Goal: Information Seeking & Learning: Learn about a topic

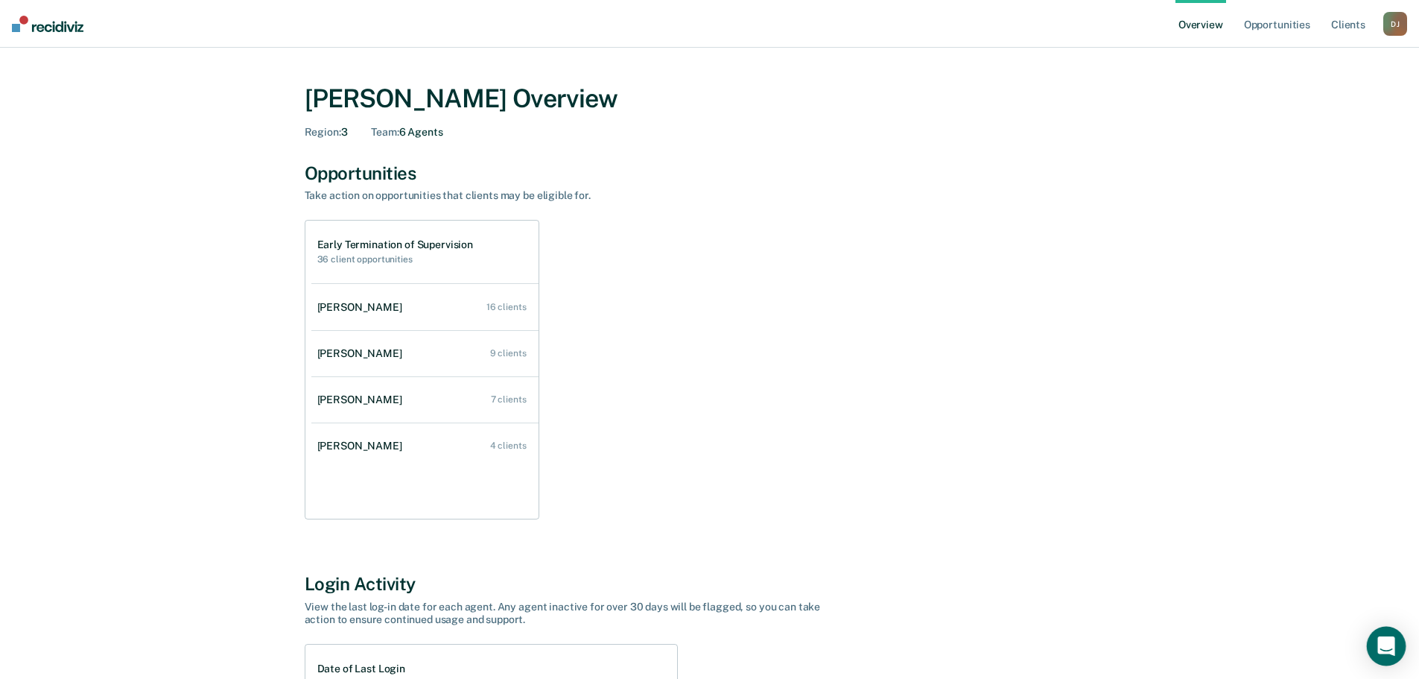
click at [1393, 641] on icon "Open Intercom Messenger" at bounding box center [1385, 645] width 17 height 19
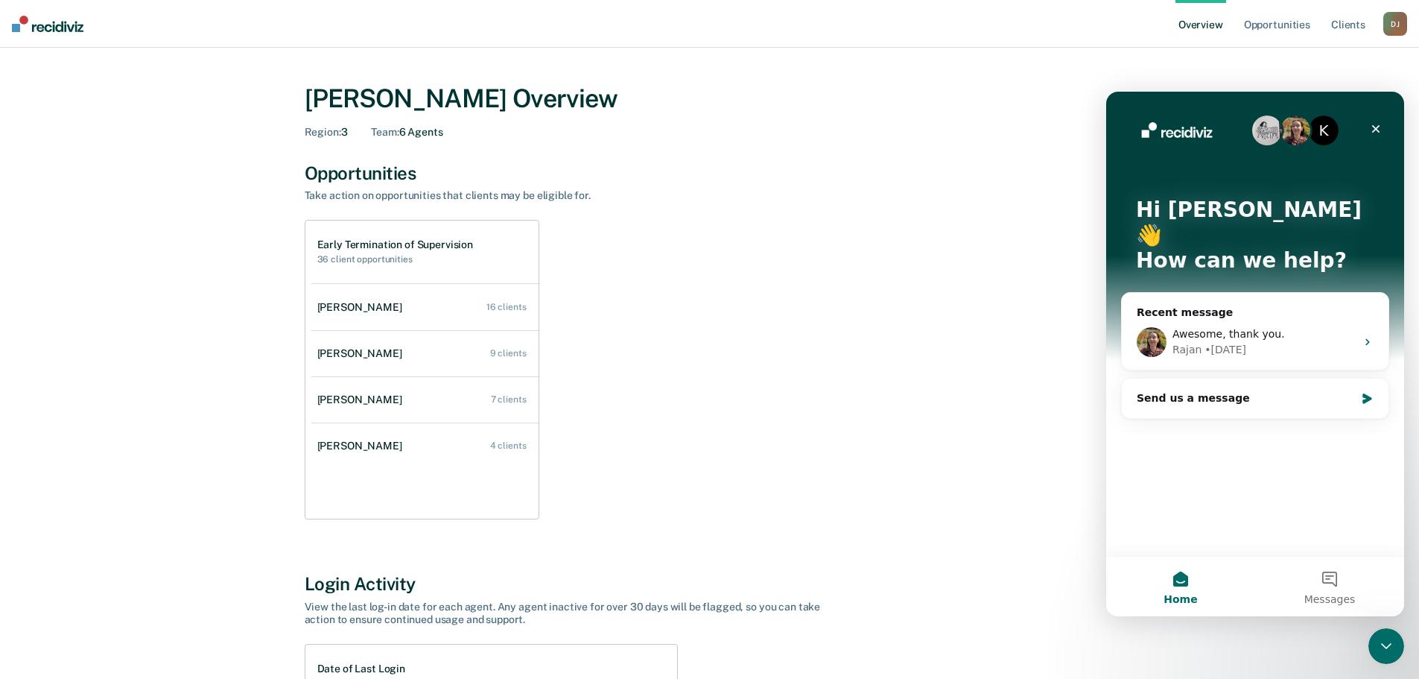
click at [843, 305] on div "Early Termination of Supervision 36 client opportunities [PERSON_NAME] 16 clien…" at bounding box center [710, 369] width 810 height 299
click at [1380, 130] on icon "Close" at bounding box center [1376, 129] width 12 height 12
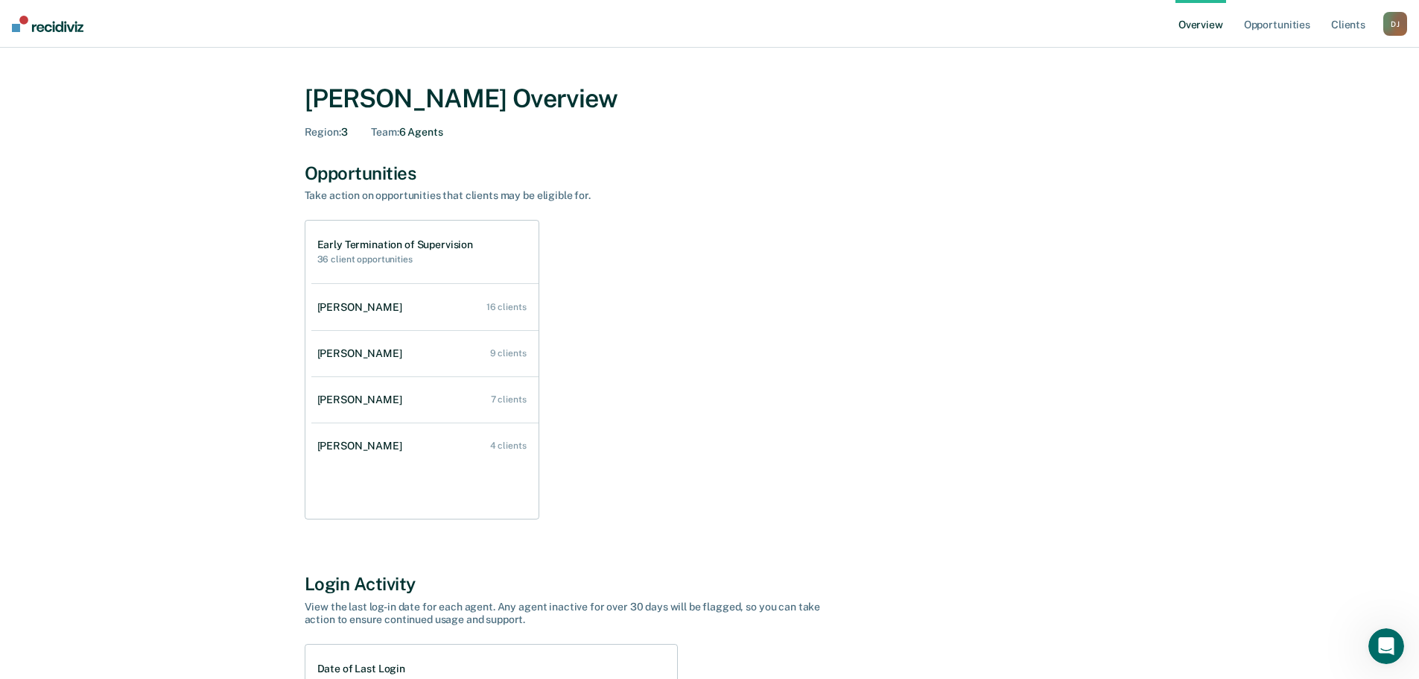
click at [1373, 86] on div "[PERSON_NAME] Overview Region : 3 Team : 6 Agents Opportunities Take action on …" at bounding box center [709, 519] width 1383 height 907
click at [1397, 23] on div "D J" at bounding box center [1395, 24] width 24 height 24
click at [1204, 140] on div "[PERSON_NAME] Overview Region : 3 Team : 6 Agents Opportunities Take action on …" at bounding box center [709, 519] width 1383 height 907
click at [382, 402] on div "[PERSON_NAME]" at bounding box center [362, 399] width 91 height 13
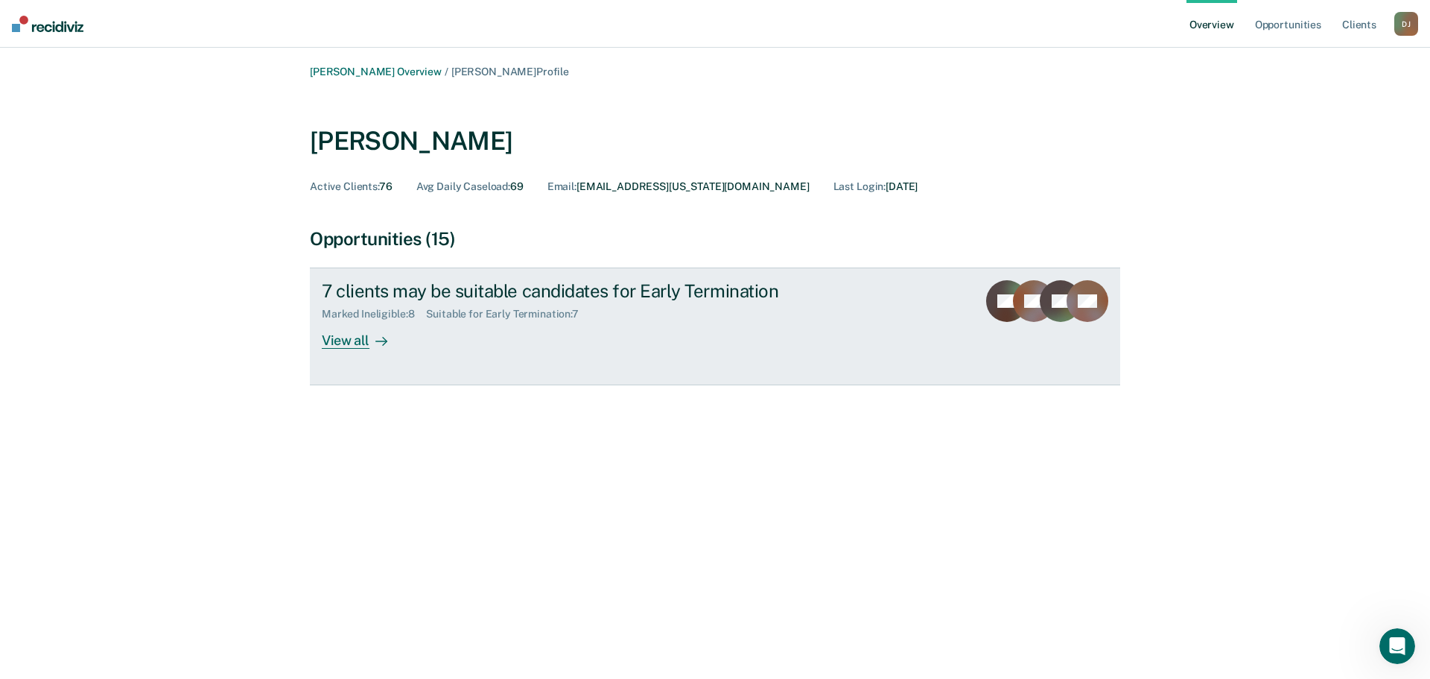
click at [369, 339] on div at bounding box center [378, 340] width 18 height 17
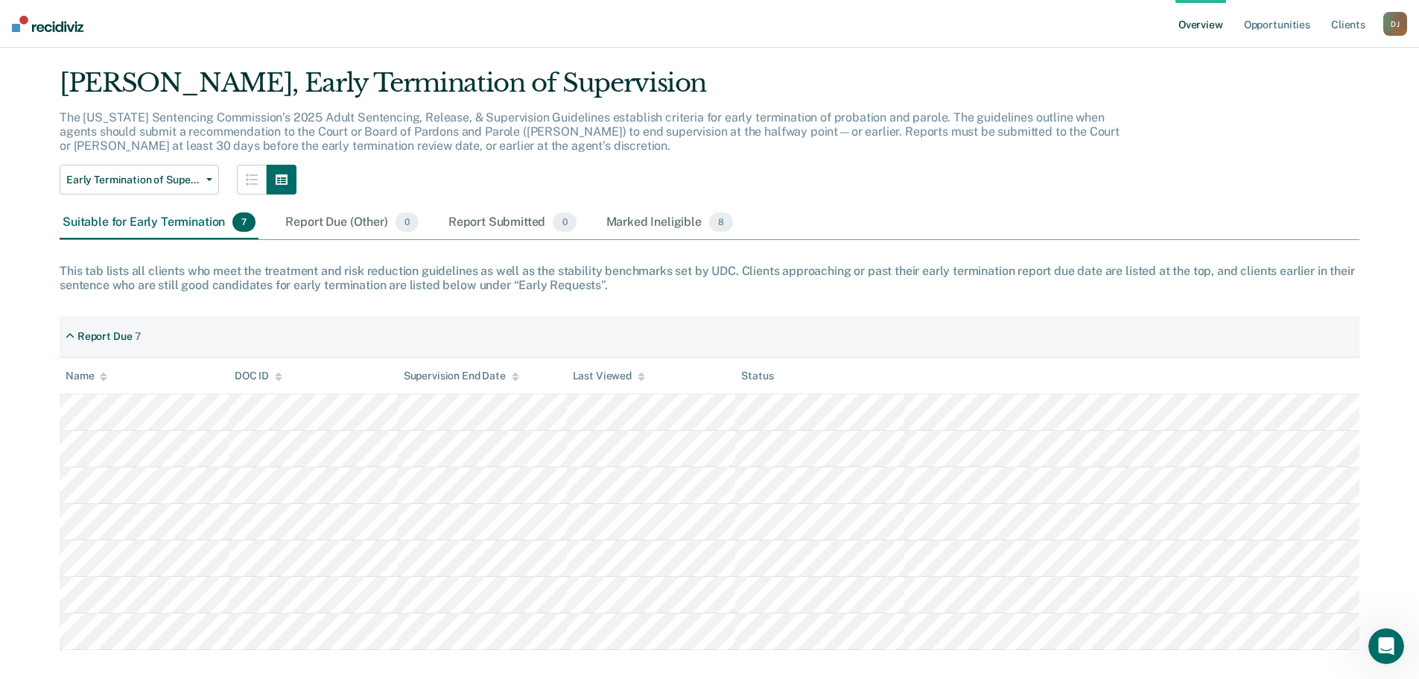
scroll to position [53, 0]
